Goal: Information Seeking & Learning: Learn about a topic

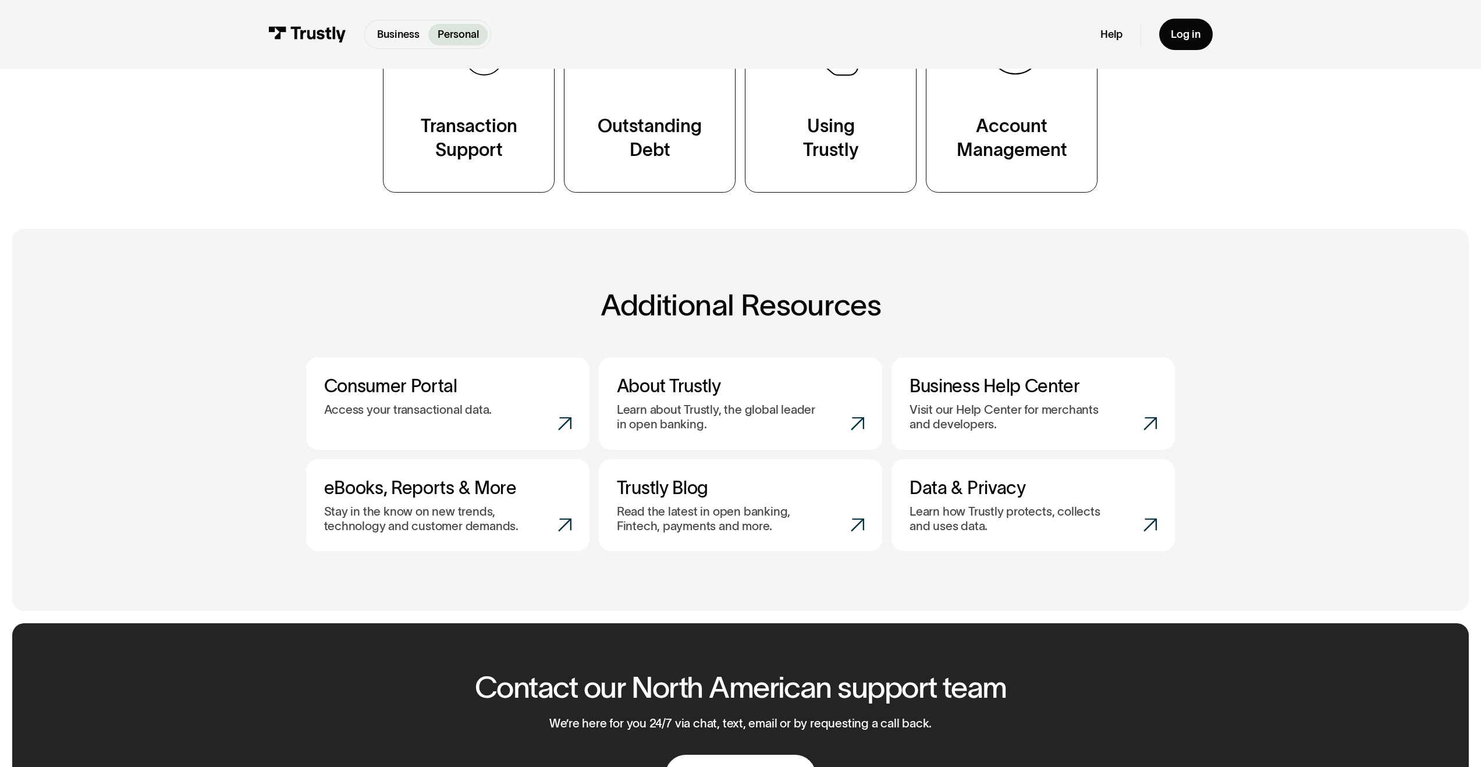
scroll to position [182, 0]
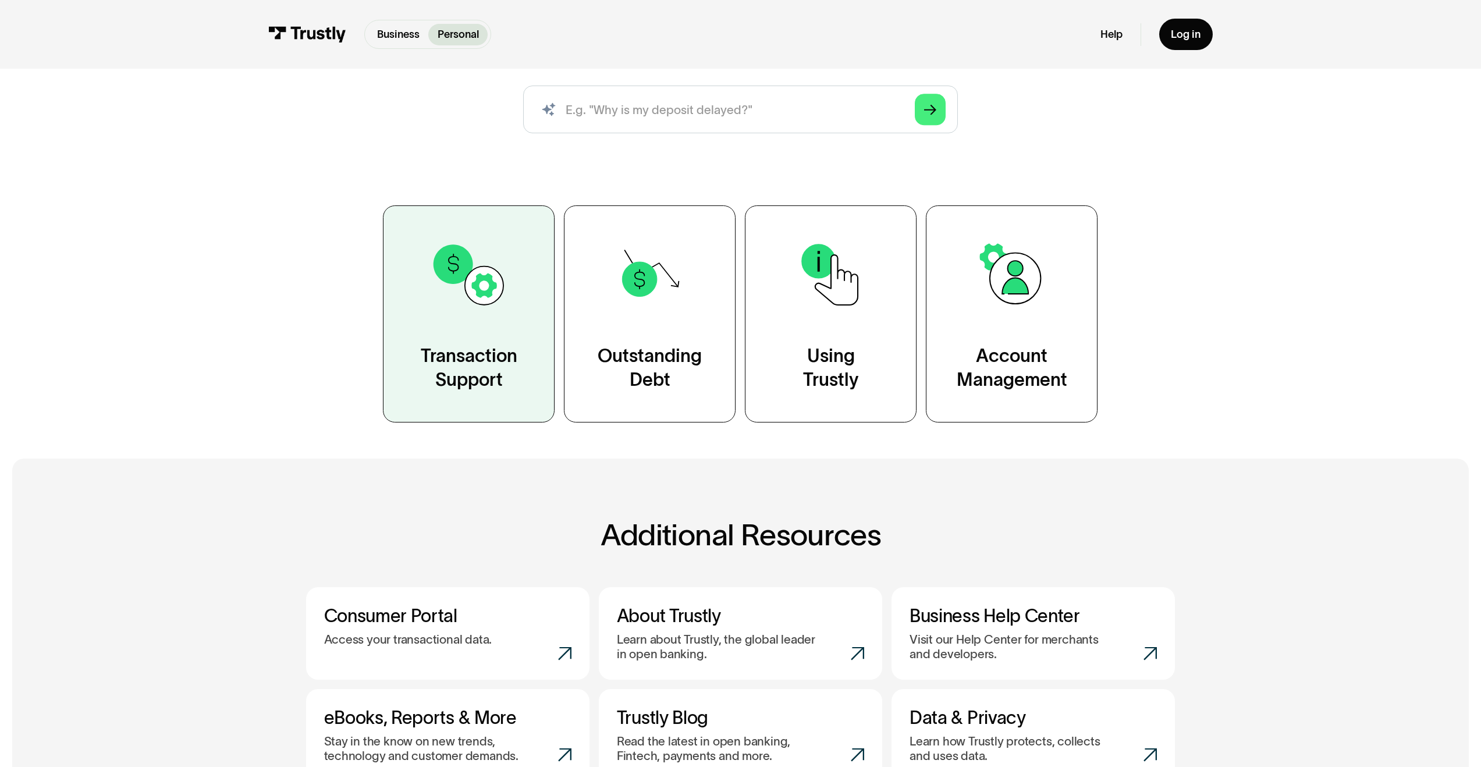
click at [479, 372] on div "Transaction Support" at bounding box center [469, 368] width 97 height 48
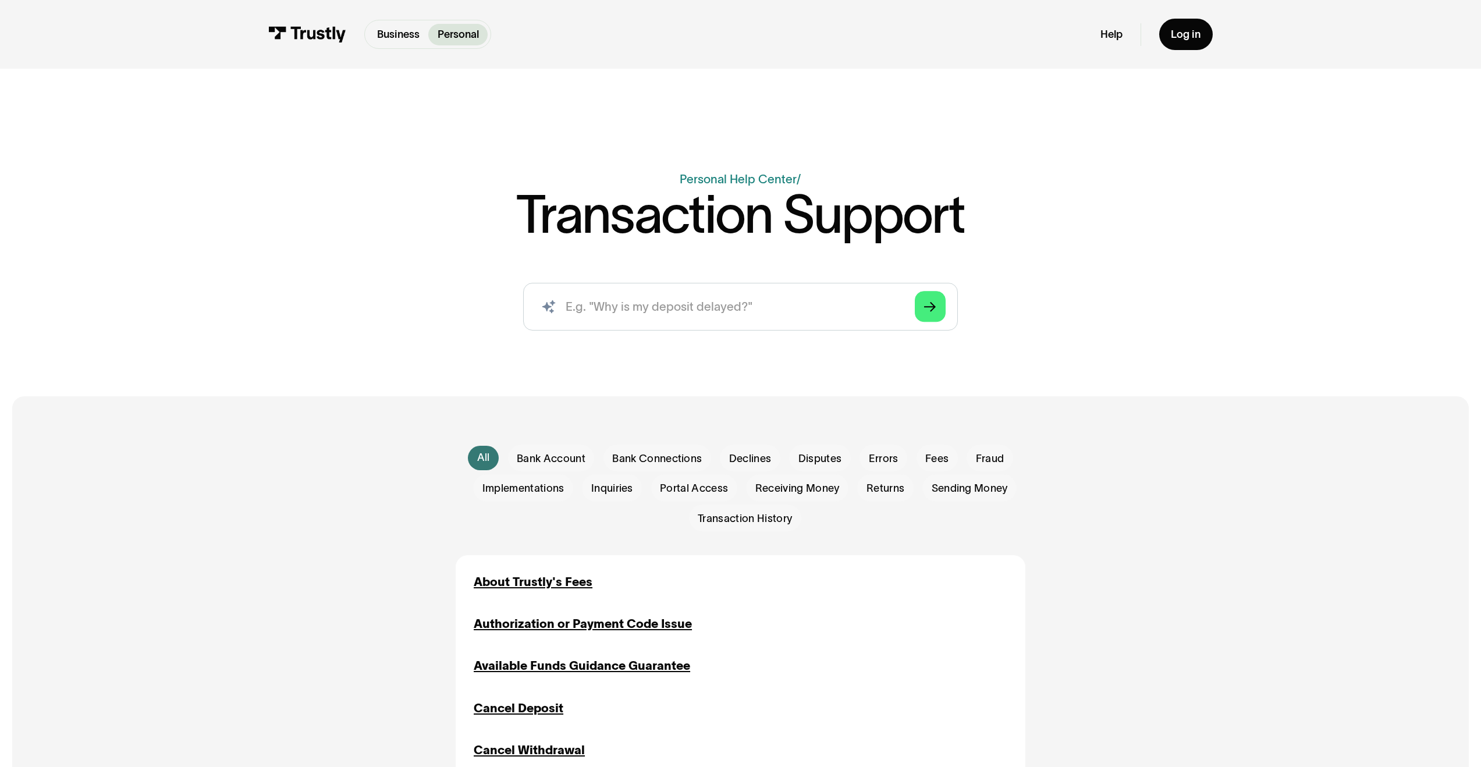
click at [268, 212] on div "Business Help Center Personal Help Center / Transaction Support AI-powered sear…" at bounding box center [740, 208] width 1481 height 268
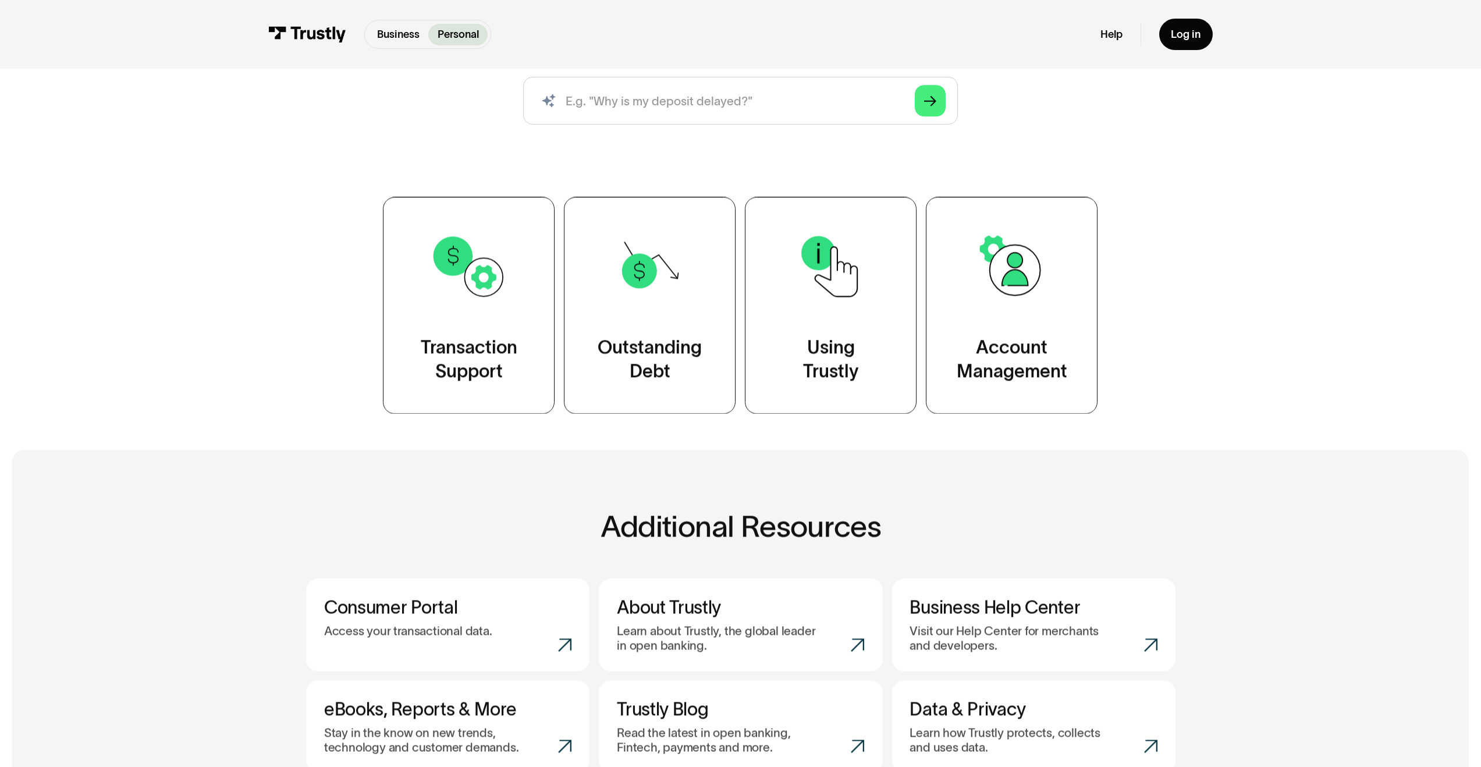
scroll to position [185, 0]
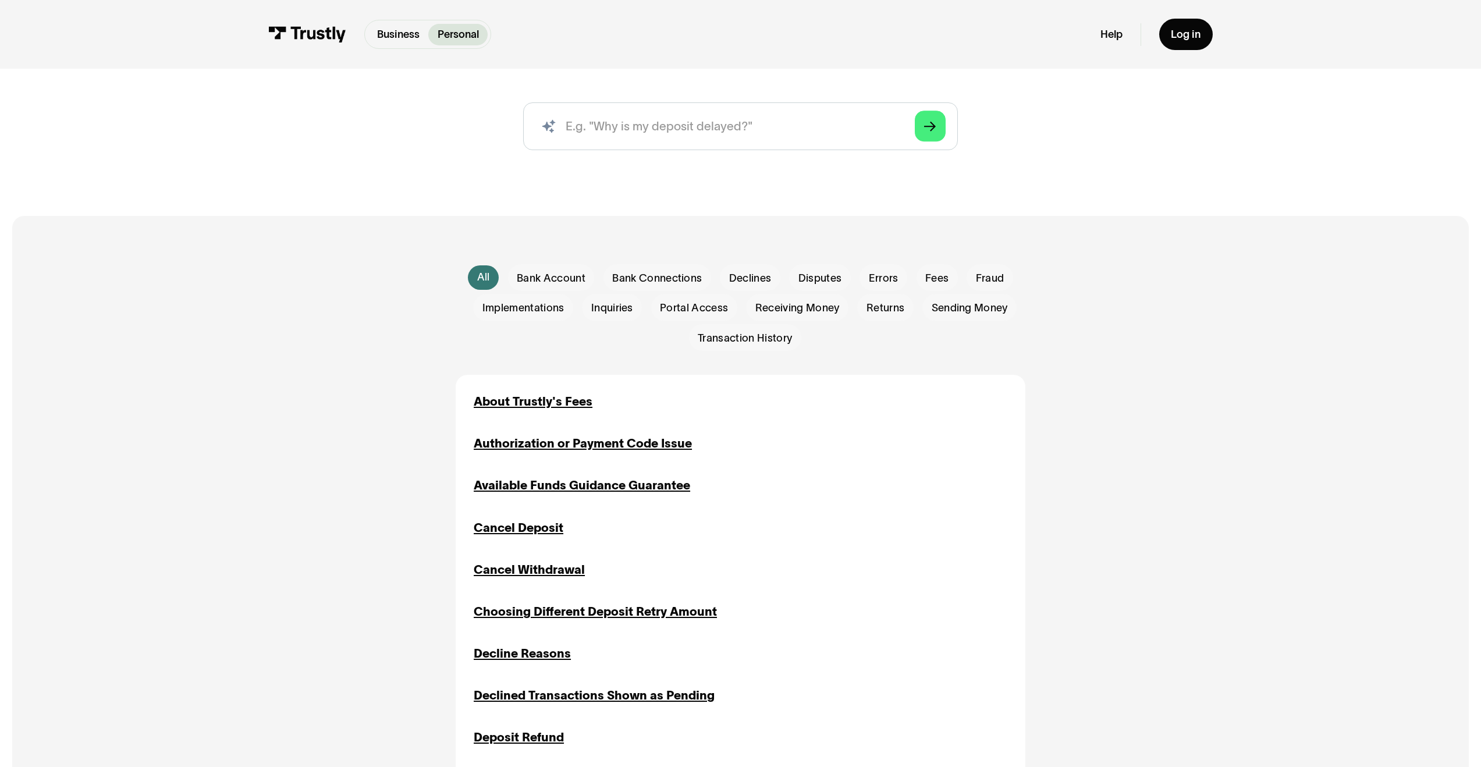
scroll to position [393, 0]
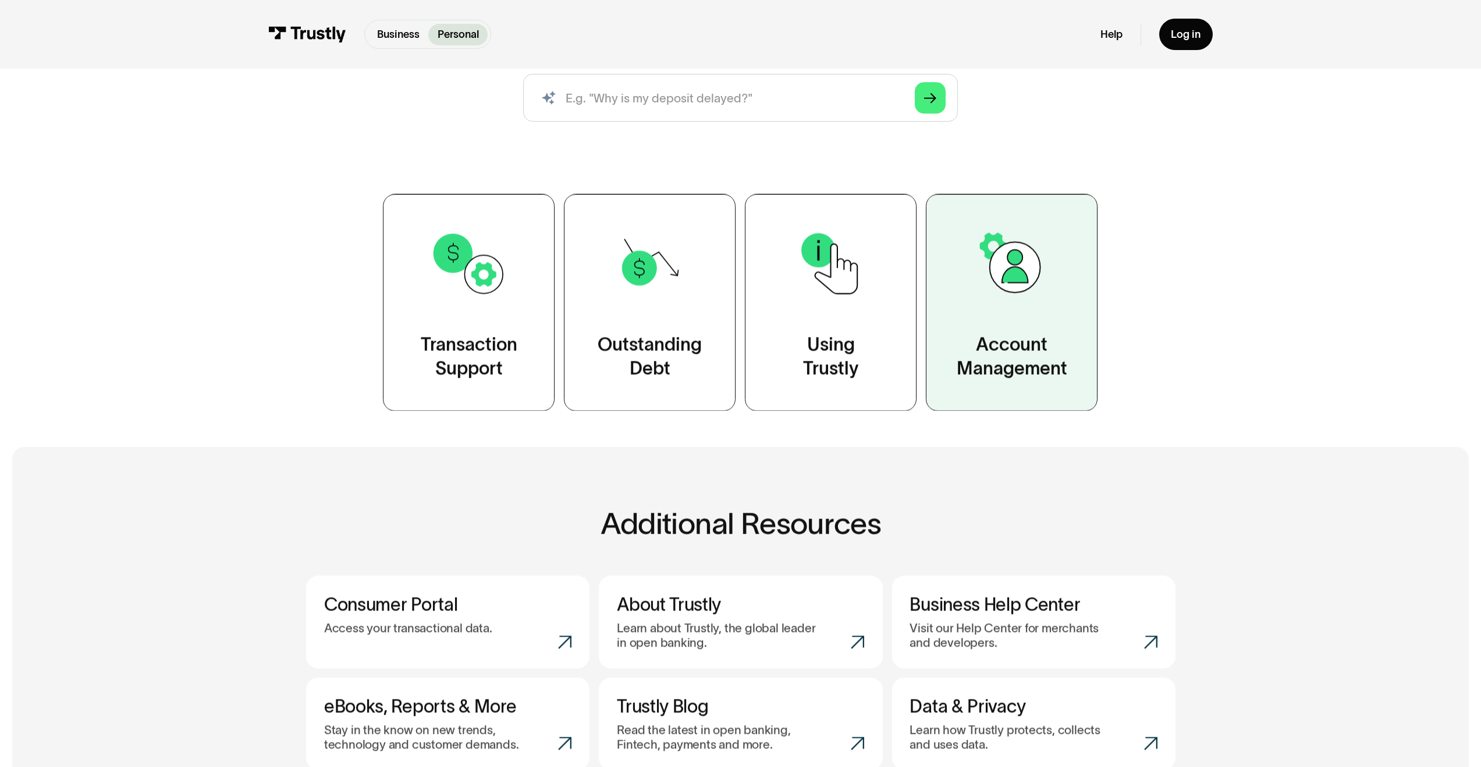
scroll to position [185, 0]
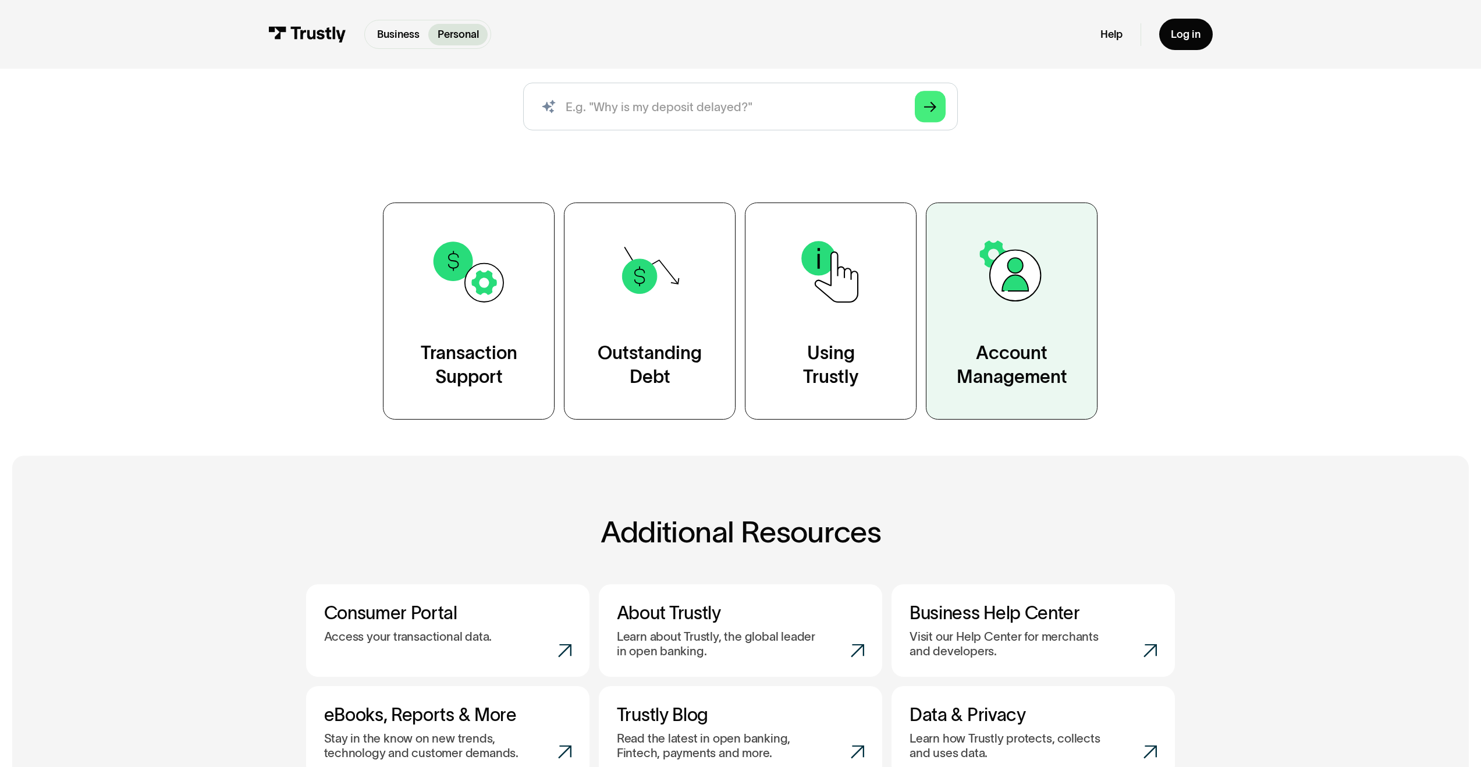
click at [995, 360] on div "Account Management" at bounding box center [1012, 365] width 111 height 48
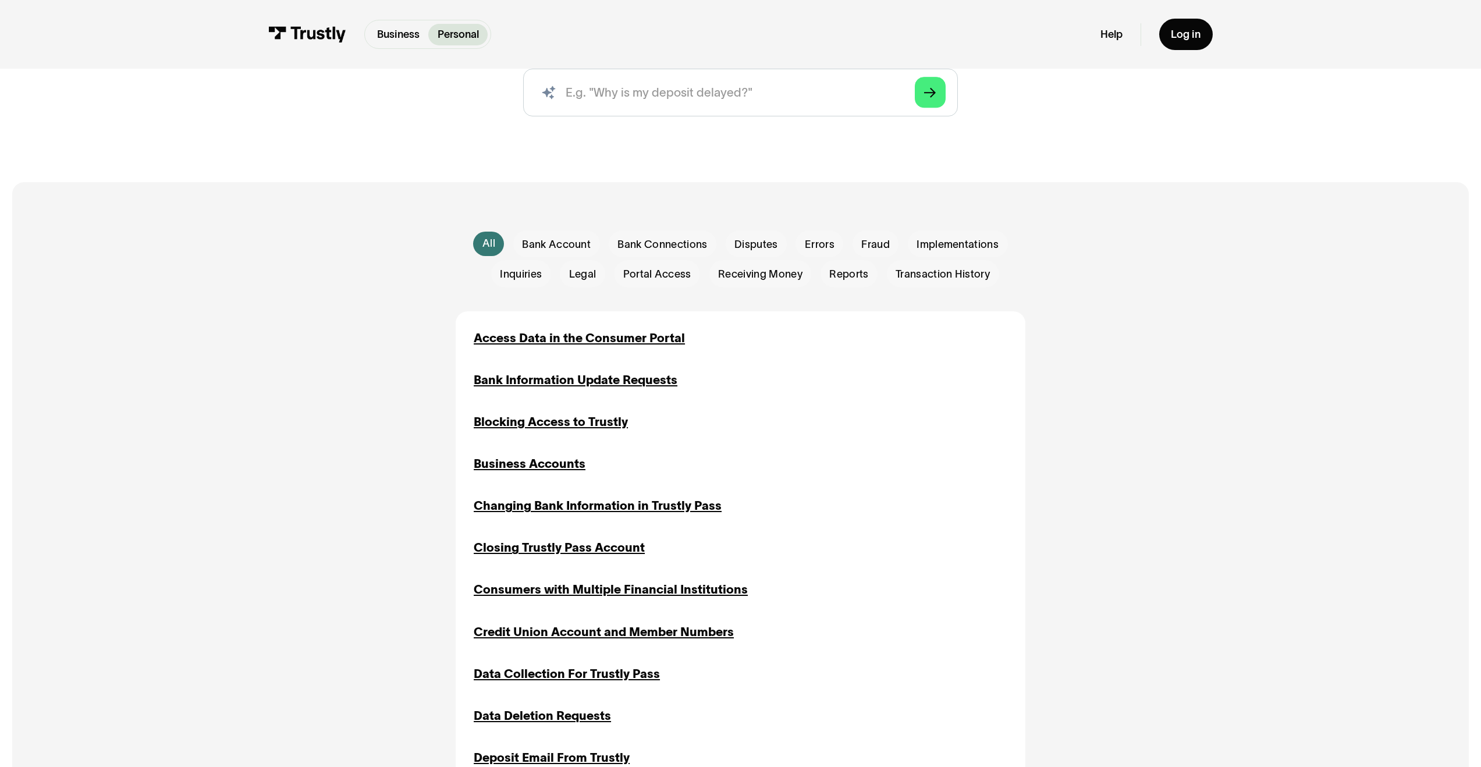
scroll to position [80, 0]
